Goal: Task Accomplishment & Management: Use online tool/utility

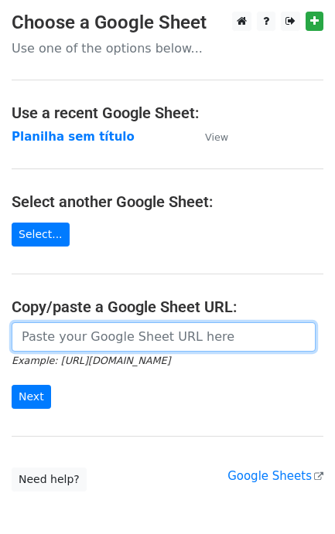
click at [70, 341] on input "url" at bounding box center [164, 336] width 304 height 29
paste input "https://docs.google.com/spreadsheets/d/11dGfEbGc57YceTrmeJPNe1kg2RUhHsyv8kR8EpL…"
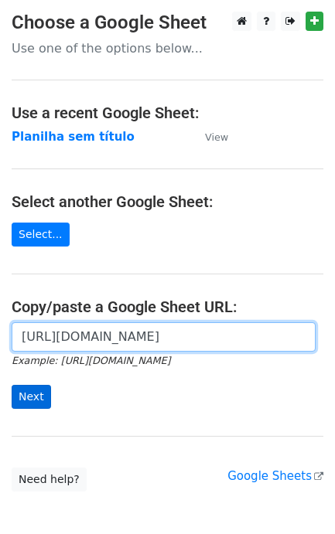
scroll to position [0, 340]
type input "https://docs.google.com/spreadsheets/d/11dGfEbGc57YceTrmeJPNe1kg2RUhHsyv8kR8EpL…"
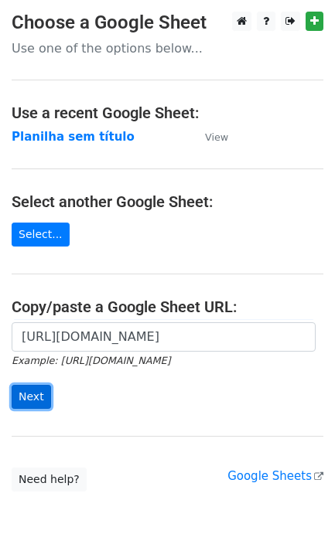
click at [32, 404] on input "Next" at bounding box center [31, 397] width 39 height 24
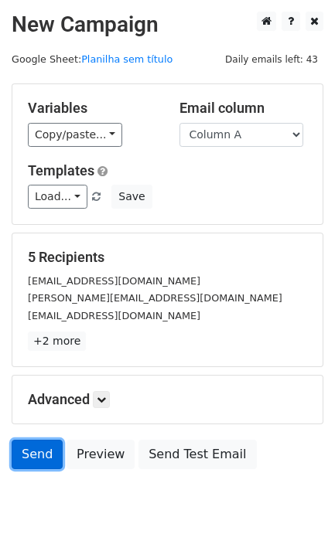
click at [51, 465] on link "Send" at bounding box center [37, 454] width 51 height 29
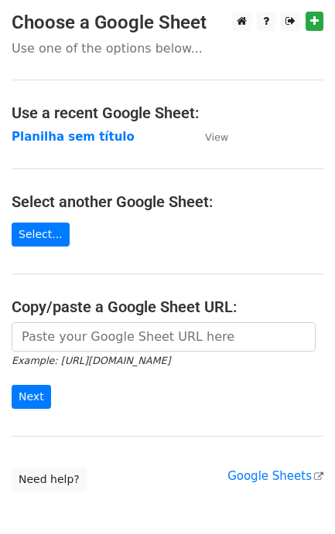
click at [105, 352] on form "Example: https://docs.google.com/spreadsheets/d/abc/edit Next" at bounding box center [168, 365] width 312 height 87
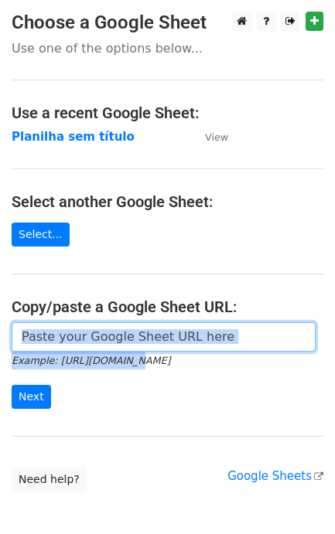
click at [75, 339] on input "url" at bounding box center [164, 336] width 304 height 29
click at [94, 344] on input "url" at bounding box center [164, 336] width 304 height 29
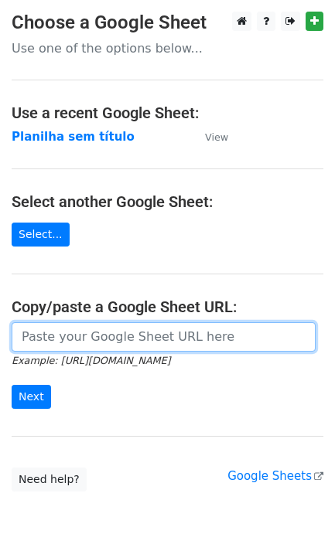
paste input "https://docs.google.com/spreadsheets/d/11dGfEbGc57YceTrmeJPNe1kg2RUhHsyv8kR8EpL…"
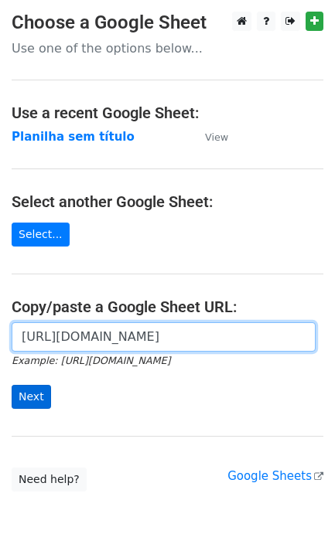
type input "https://docs.google.com/spreadsheets/d/11dGfEbGc57YceTrmeJPNe1kg2RUhHsyv8kR8EpL…"
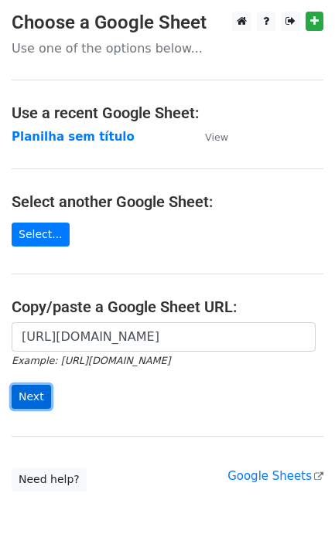
scroll to position [0, 0]
click at [33, 396] on input "Next" at bounding box center [31, 397] width 39 height 24
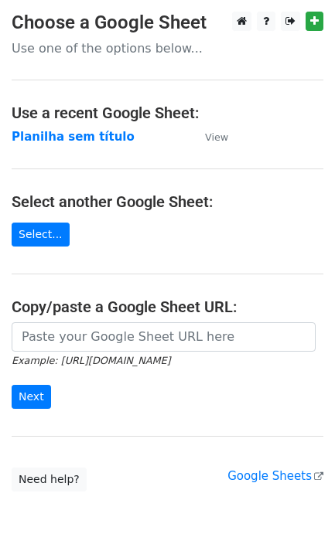
click at [75, 360] on small "Example: [URL][DOMAIN_NAME]" at bounding box center [91, 361] width 158 height 12
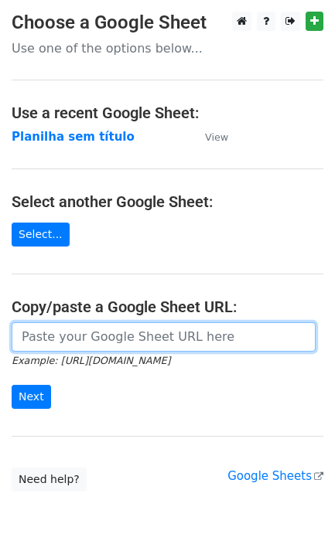
click at [83, 349] on input "url" at bounding box center [164, 336] width 304 height 29
paste input "[URL][DOMAIN_NAME]"
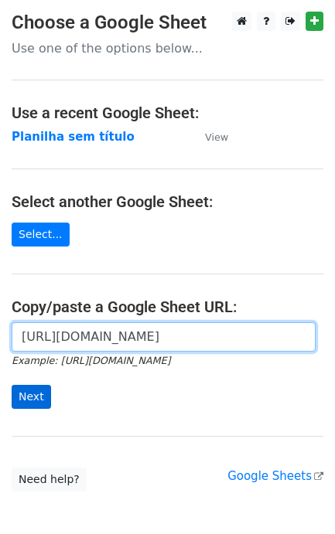
type input "[URL][DOMAIN_NAME]"
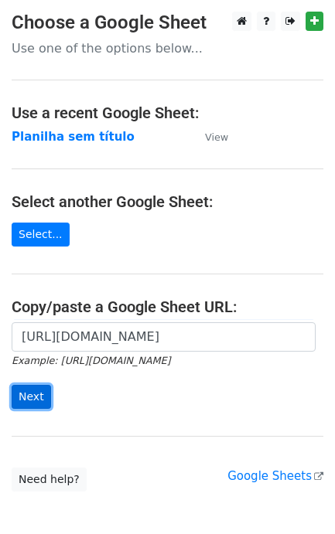
scroll to position [0, 0]
click at [39, 393] on input "Next" at bounding box center [31, 397] width 39 height 24
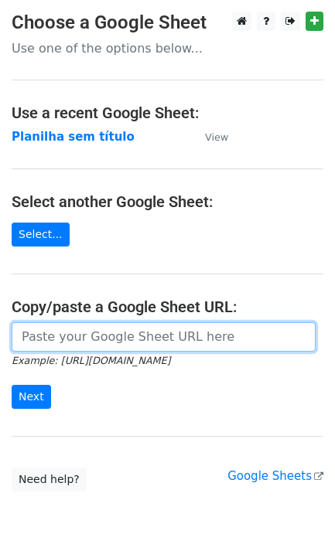
click at [105, 344] on input "url" at bounding box center [164, 336] width 304 height 29
paste input "https://docs.google.com/spreadsheets/d/11dGfEbGc57YceTrmeJPNe1kg2RUhHsyv8kR8EpL…"
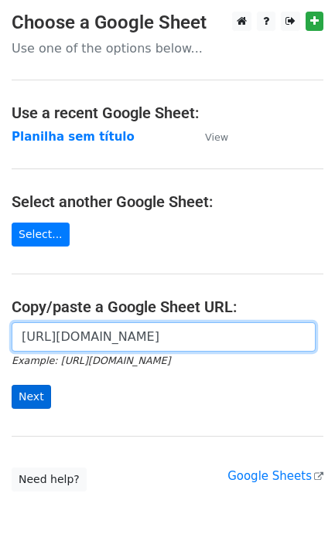
type input "https://docs.google.com/spreadsheets/d/11dGfEbGc57YceTrmeJPNe1kg2RUhHsyv8kR8EpL…"
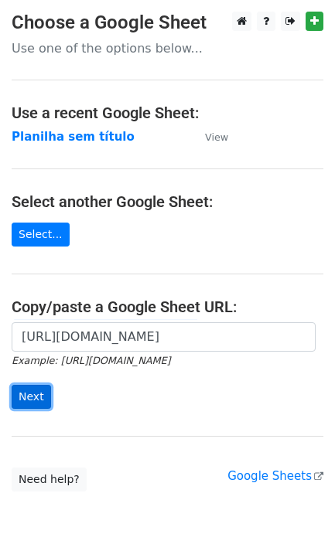
scroll to position [0, 0]
click at [40, 391] on input "Next" at bounding box center [31, 397] width 39 height 24
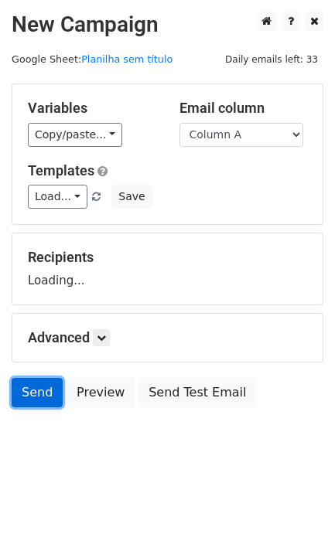
click at [32, 388] on link "Send" at bounding box center [37, 392] width 51 height 29
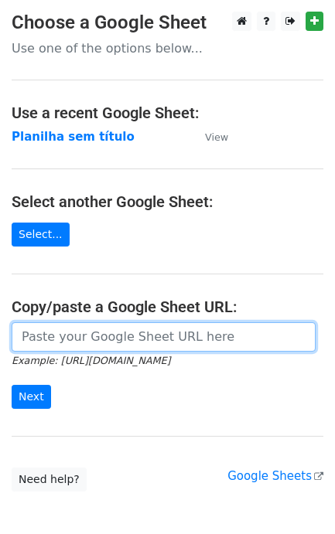
click at [97, 339] on input "url" at bounding box center [164, 336] width 304 height 29
paste input "https://docs.google.com/spreadsheets/d/11dGfEbGc57YceTrmeJPNe1kg2RUhHsyv8kR8EpL…"
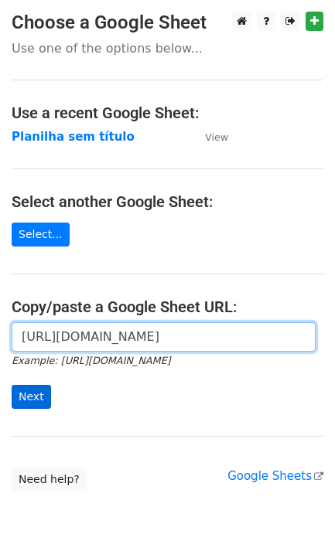
scroll to position [0, 340]
type input "https://docs.google.com/spreadsheets/d/11dGfEbGc57YceTrmeJPNe1kg2RUhHsyv8kR8EpL…"
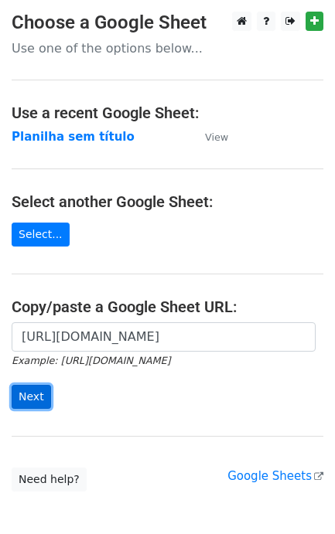
scroll to position [0, 0]
click at [37, 398] on input "Next" at bounding box center [31, 397] width 39 height 24
